Goal: Find specific page/section: Find specific page/section

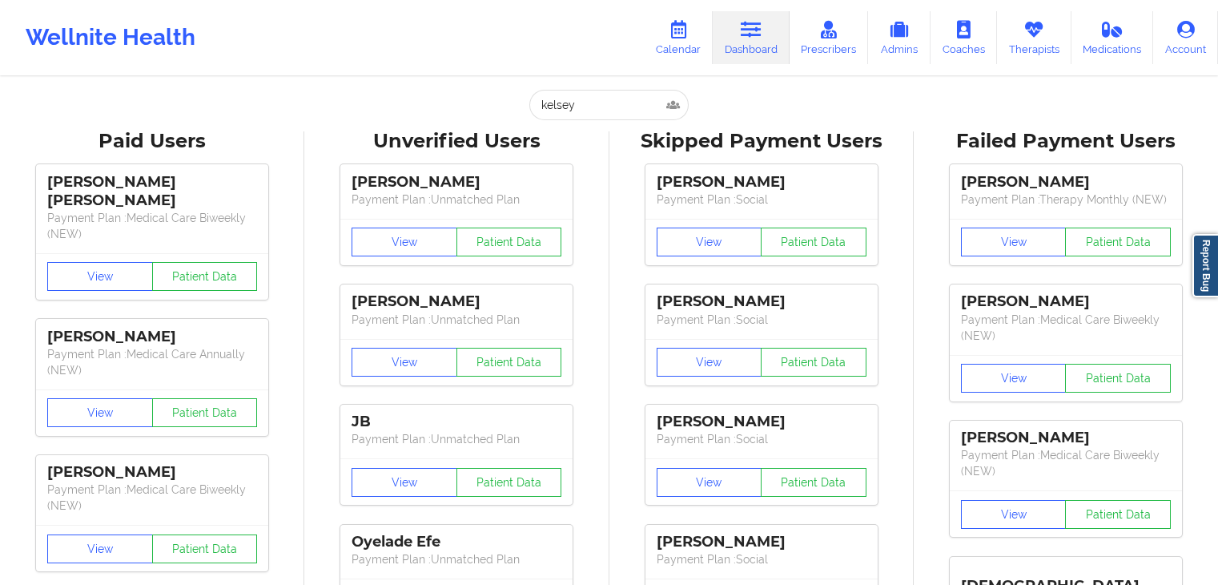
click at [673, 39] on link "Calendar" at bounding box center [678, 37] width 69 height 53
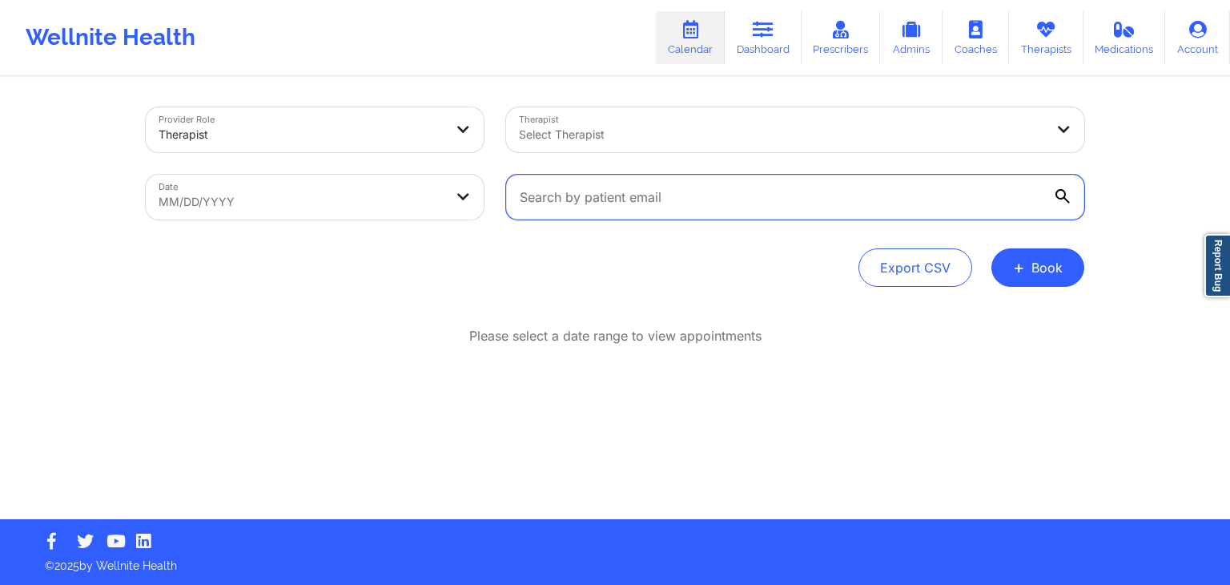
click at [625, 194] on input "text" at bounding box center [795, 197] width 578 height 45
paste input "[EMAIL_ADDRESS][DOMAIN_NAME]"
type input "[EMAIL_ADDRESS][DOMAIN_NAME]"
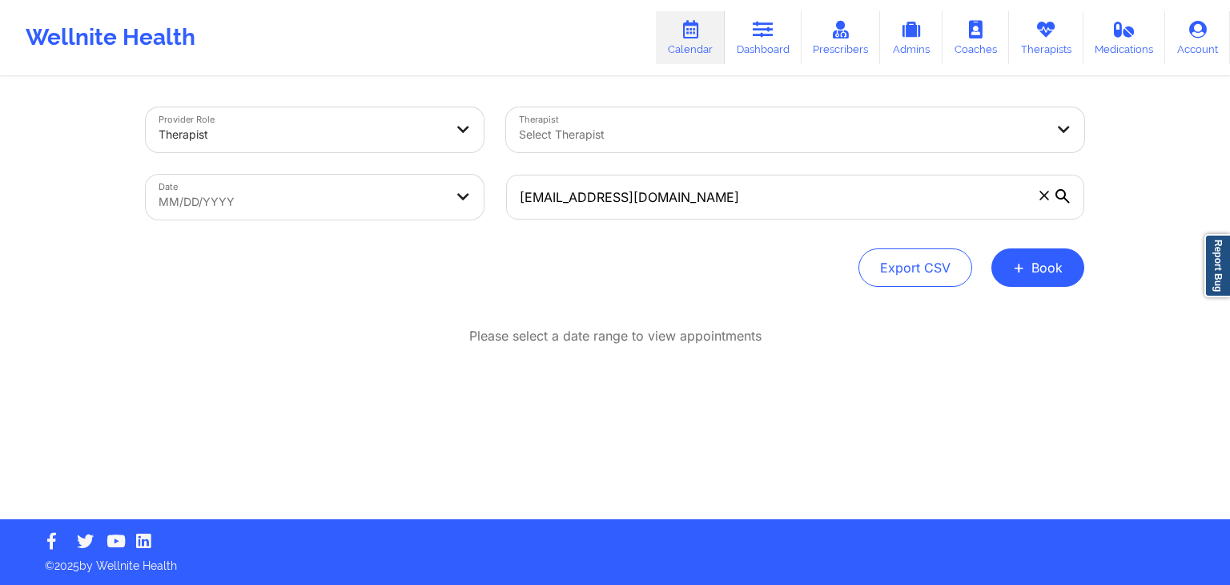
click at [415, 196] on body "Wellnite Health Calendar Dashboard Prescribers Admins Coaches Therapists Medica…" at bounding box center [615, 292] width 1230 height 585
select select "2025-8"
select select "2025-9"
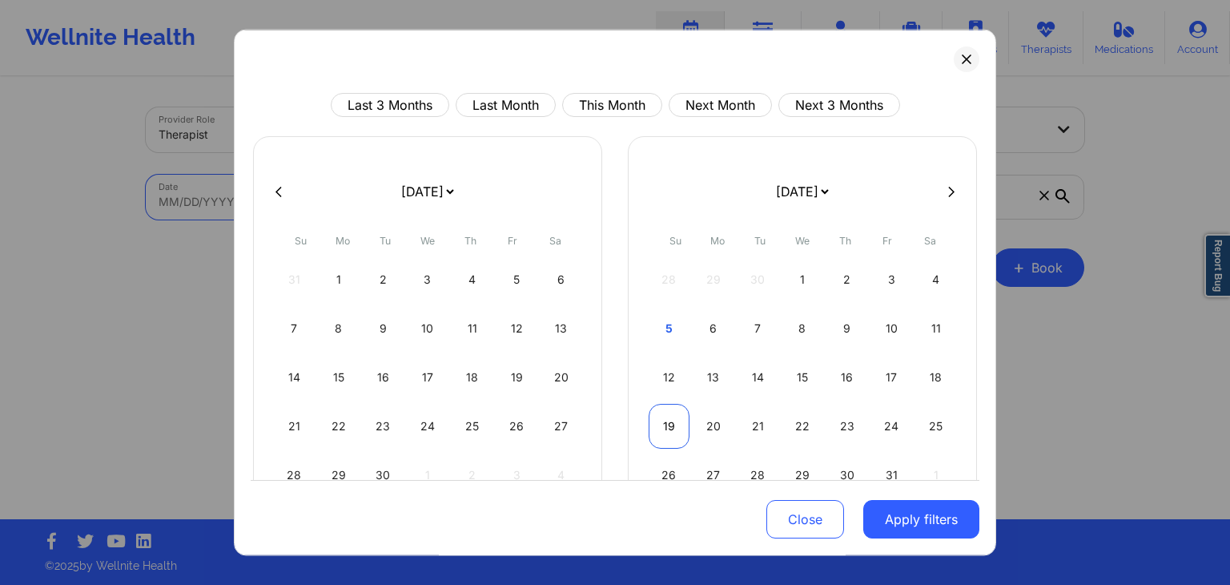
click at [669, 424] on div "19" at bounding box center [669, 426] width 41 height 45
select select "2025-9"
select select "2025-10"
select select "2025-9"
select select "2025-10"
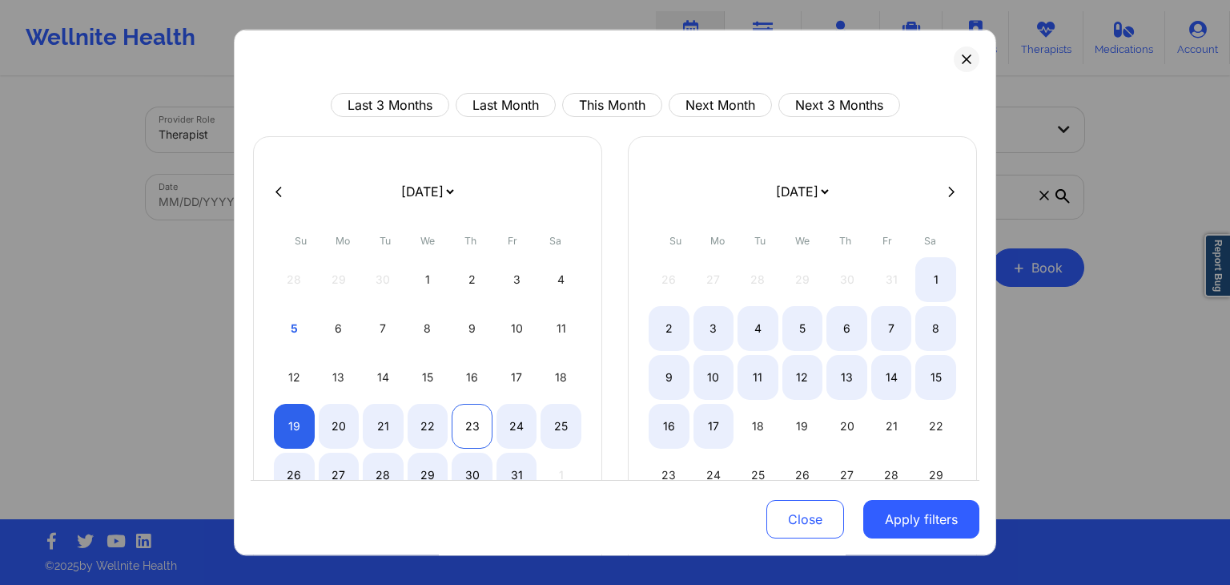
select select "2025-9"
select select "2025-10"
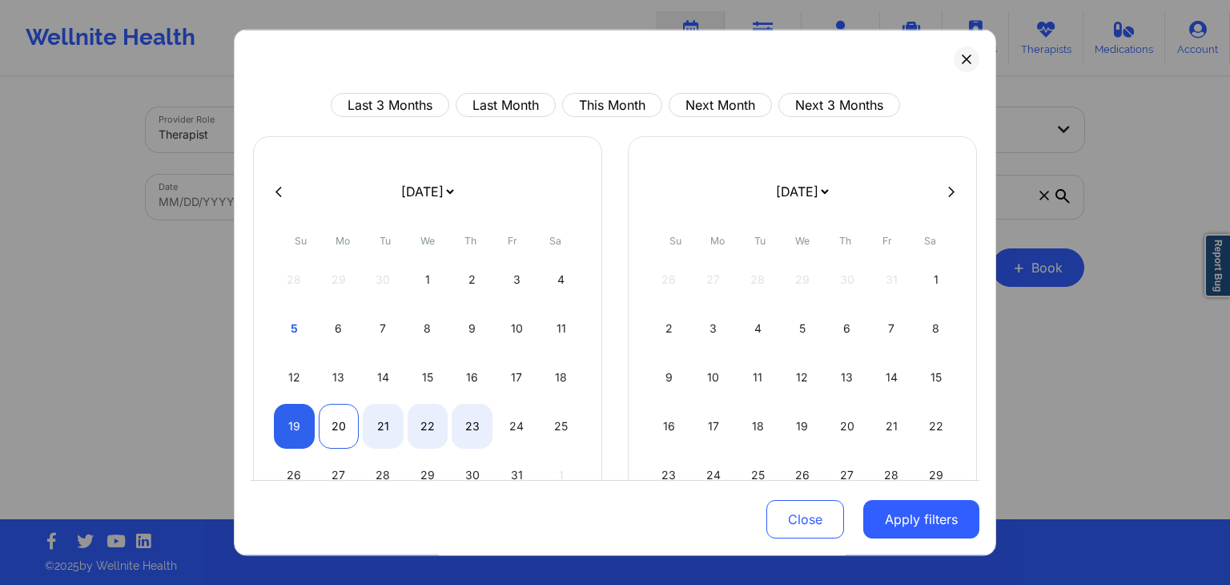
select select "2025-9"
select select "2025-10"
click at [327, 420] on div "20" at bounding box center [339, 426] width 41 height 45
select select "2025-9"
select select "2025-10"
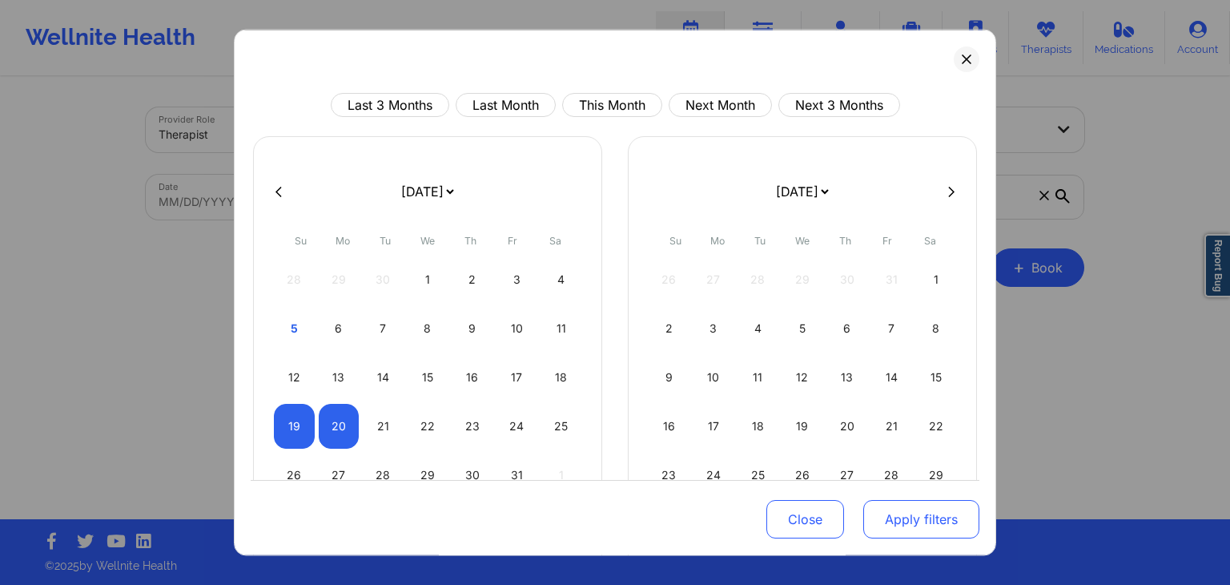
click at [942, 517] on button "Apply filters" at bounding box center [921, 520] width 116 height 38
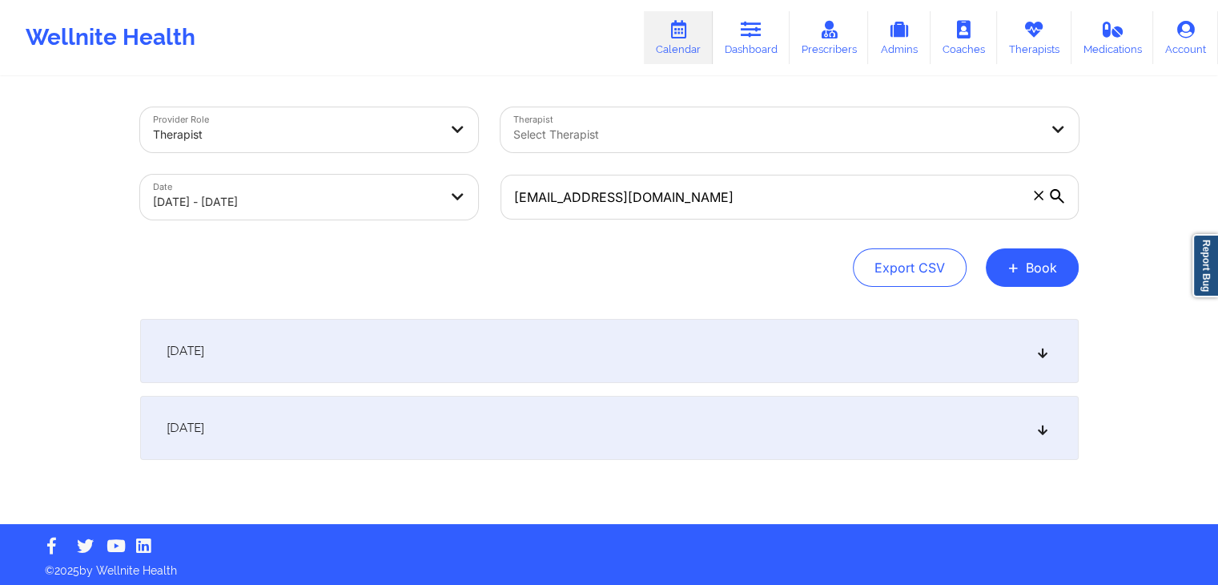
click at [778, 412] on div "[DATE]" at bounding box center [609, 428] width 939 height 64
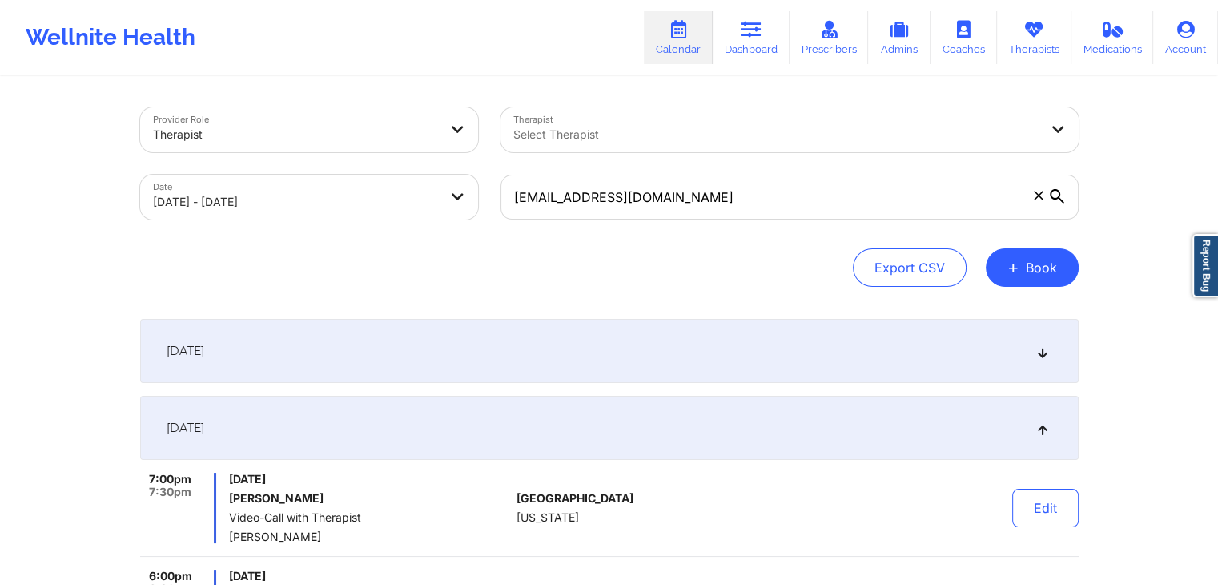
click at [698, 478] on div "7:00pm 7:30pm [DATE] [PERSON_NAME] Video-Call with Therapist [PERSON_NAME] [GEO…" at bounding box center [609, 514] width 939 height 84
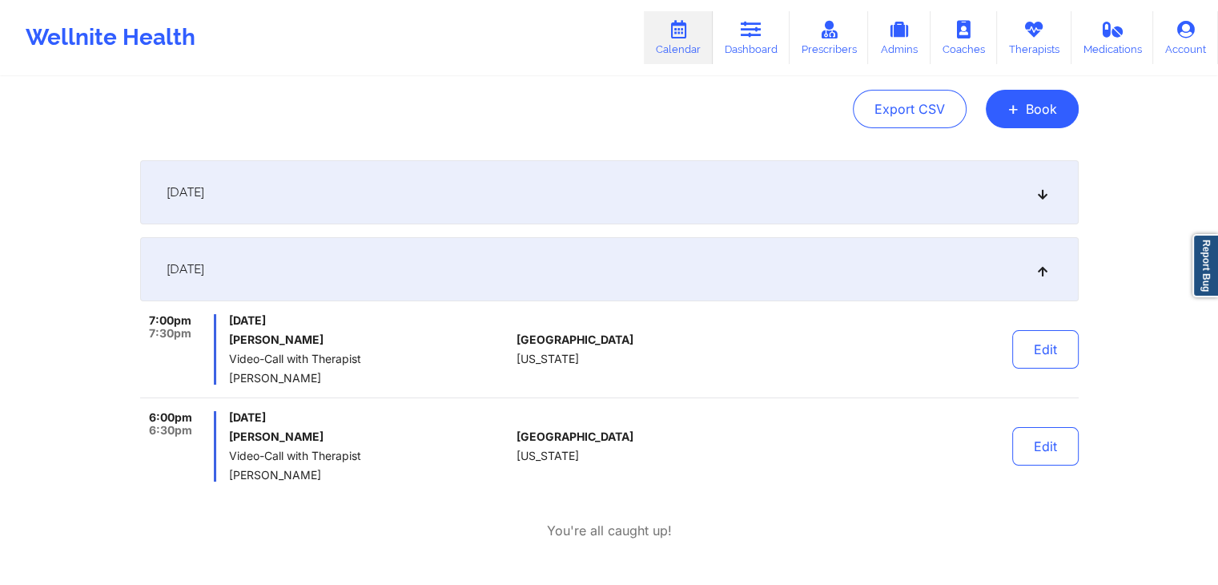
scroll to position [160, 0]
